Goal: Check status: Check status

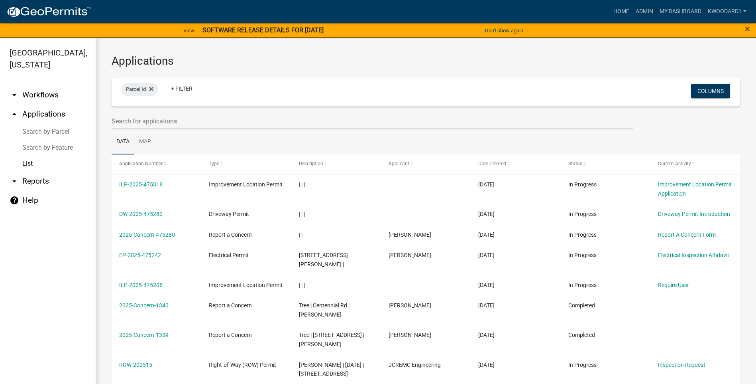
select select "3: 100"
click at [131, 124] on input "text" at bounding box center [373, 121] width 522 height 16
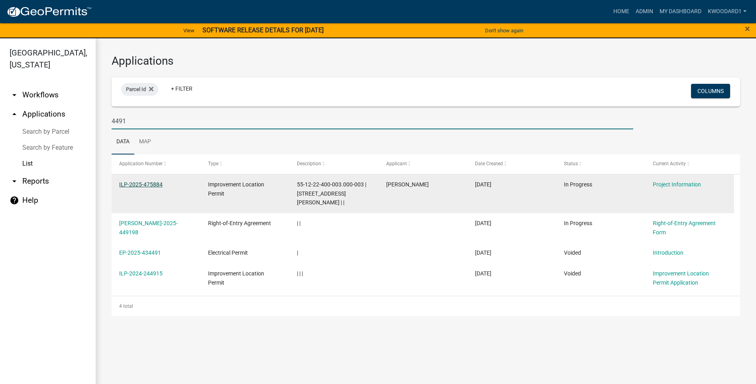
type input "4491"
click at [135, 186] on link "ILP-2025-475884" at bounding box center [140, 184] width 43 height 6
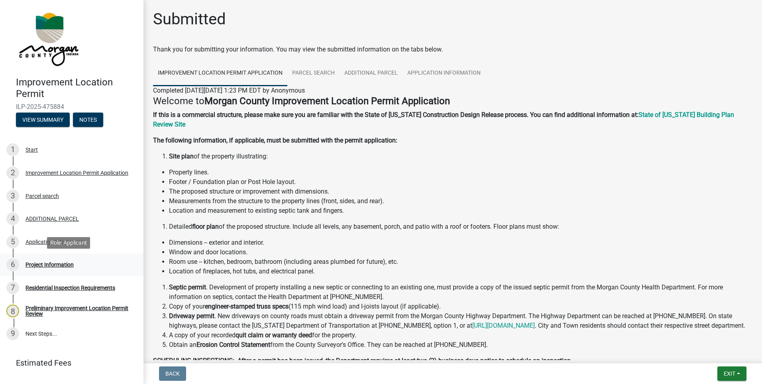
click at [51, 265] on div "Project Information" at bounding box center [50, 265] width 48 height 6
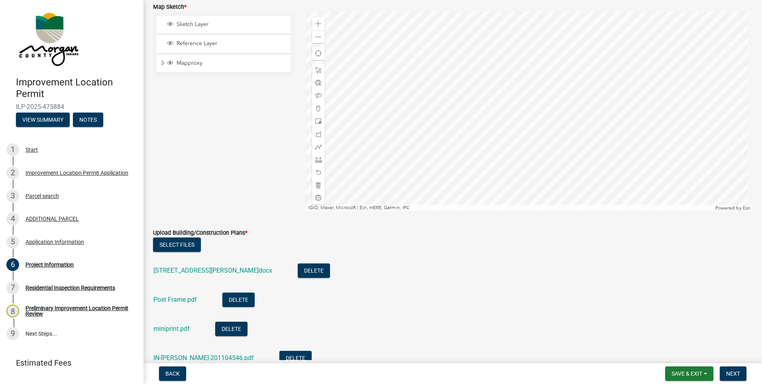
scroll to position [1555, 0]
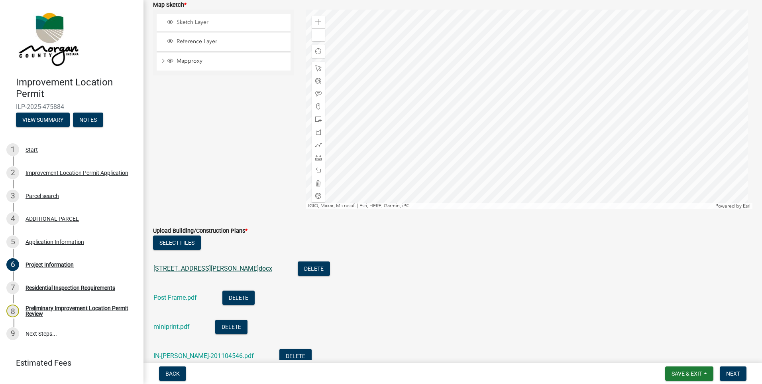
click at [211, 265] on link "[STREET_ADDRESS][PERSON_NAME]docx" at bounding box center [213, 268] width 119 height 8
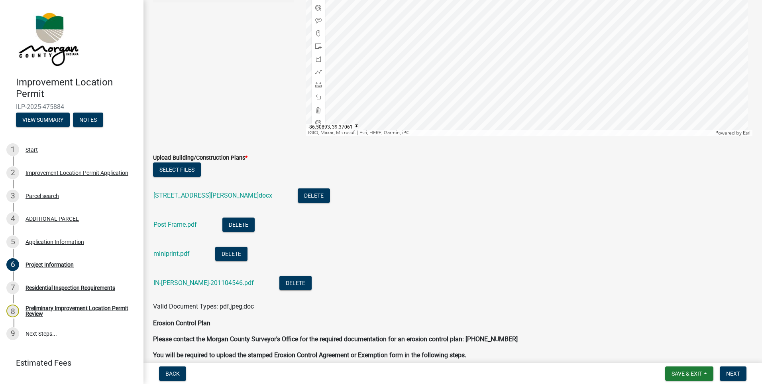
scroll to position [1635, 0]
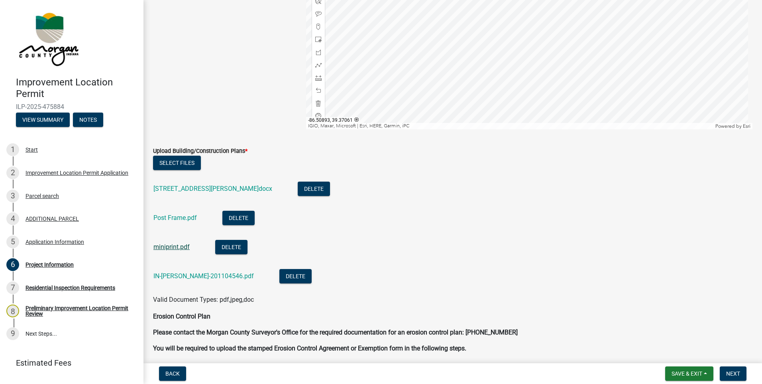
click at [171, 245] on link "miniprint.pdf" at bounding box center [172, 247] width 36 height 8
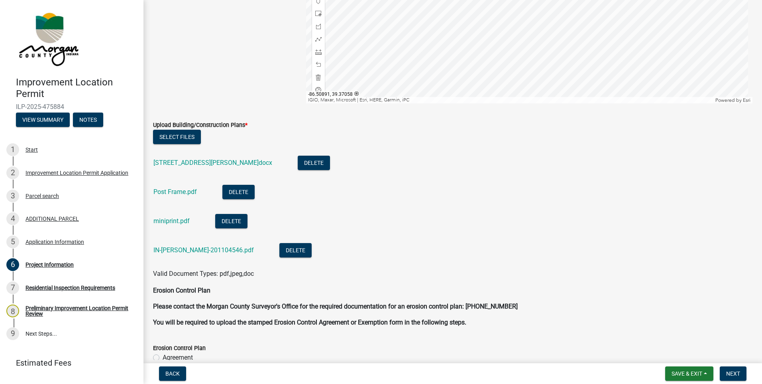
scroll to position [1675, 0]
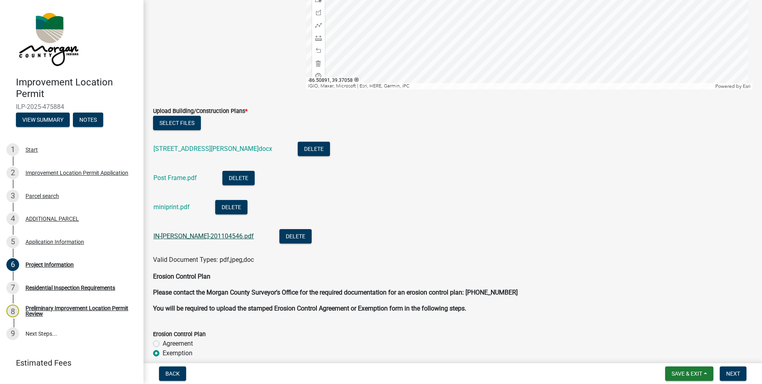
click at [173, 234] on link "IN-[PERSON_NAME]-201104546.pdf" at bounding box center [204, 236] width 100 height 8
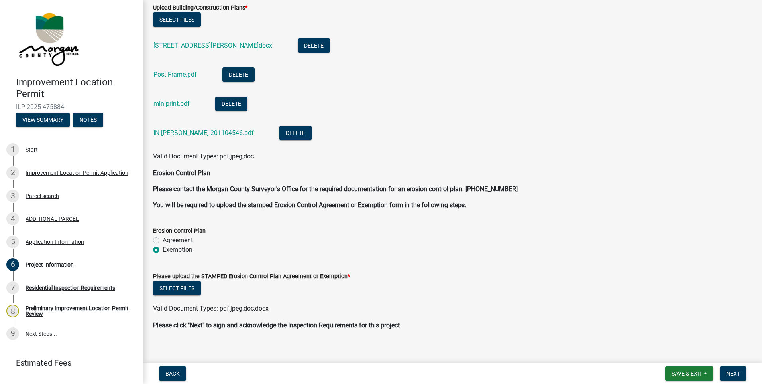
scroll to position [1786, 0]
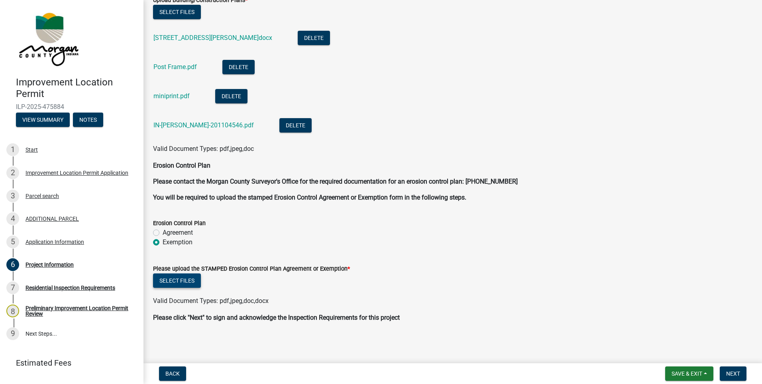
click at [183, 281] on button "Select files" at bounding box center [177, 280] width 48 height 14
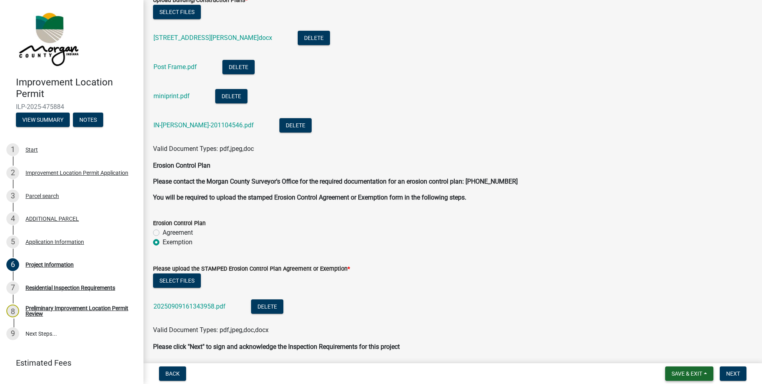
click at [686, 368] on button "Save & Exit" at bounding box center [689, 373] width 48 height 14
click at [684, 353] on button "Save & Exit" at bounding box center [682, 352] width 64 height 19
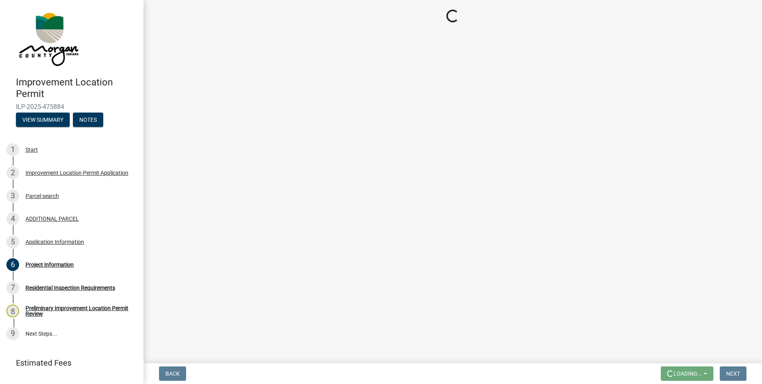
scroll to position [0, 0]
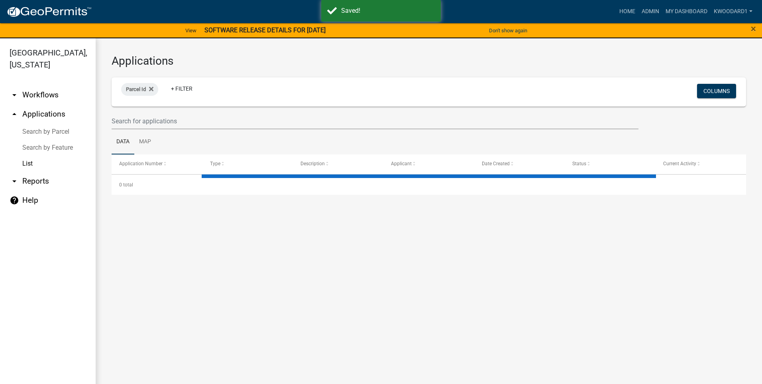
select select "3: 100"
